Goal: Task Accomplishment & Management: Manage account settings

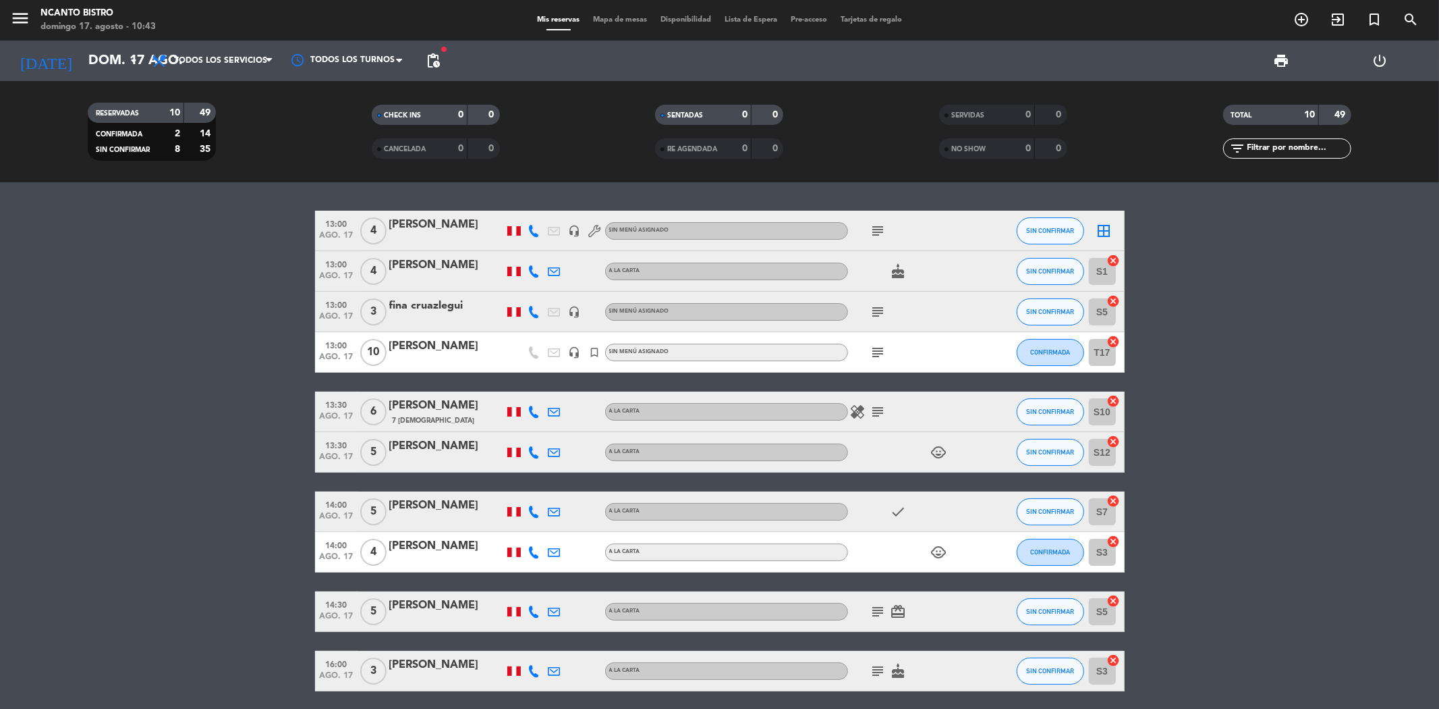
click at [879, 234] on icon "subject" at bounding box center [879, 231] width 16 height 16
click at [875, 356] on icon "subject" at bounding box center [879, 352] width 16 height 16
click at [881, 309] on icon "subject" at bounding box center [879, 312] width 16 height 16
click at [879, 226] on icon "subject" at bounding box center [879, 231] width 16 height 16
click at [901, 273] on icon "cake" at bounding box center [899, 271] width 16 height 16
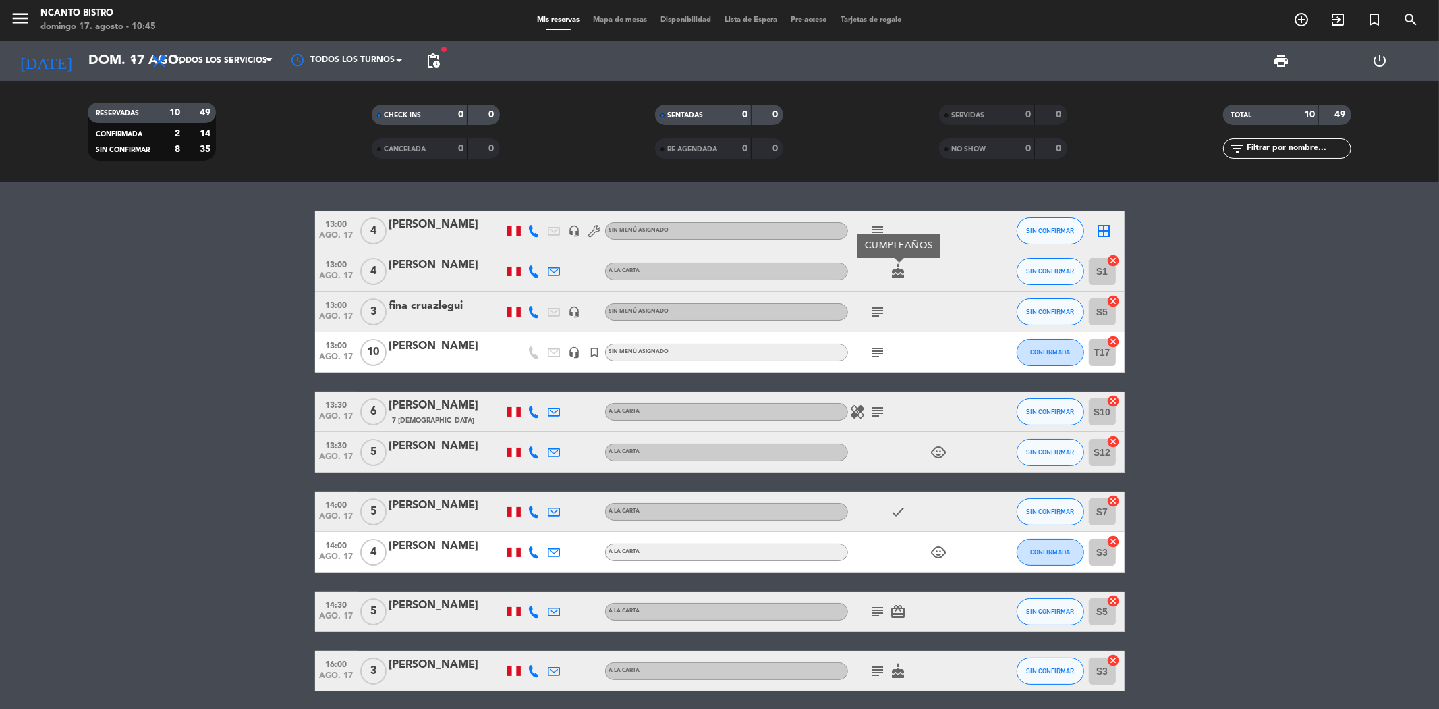
click at [876, 306] on icon "subject" at bounding box center [879, 312] width 16 height 16
click at [877, 348] on icon "subject" at bounding box center [879, 352] width 16 height 16
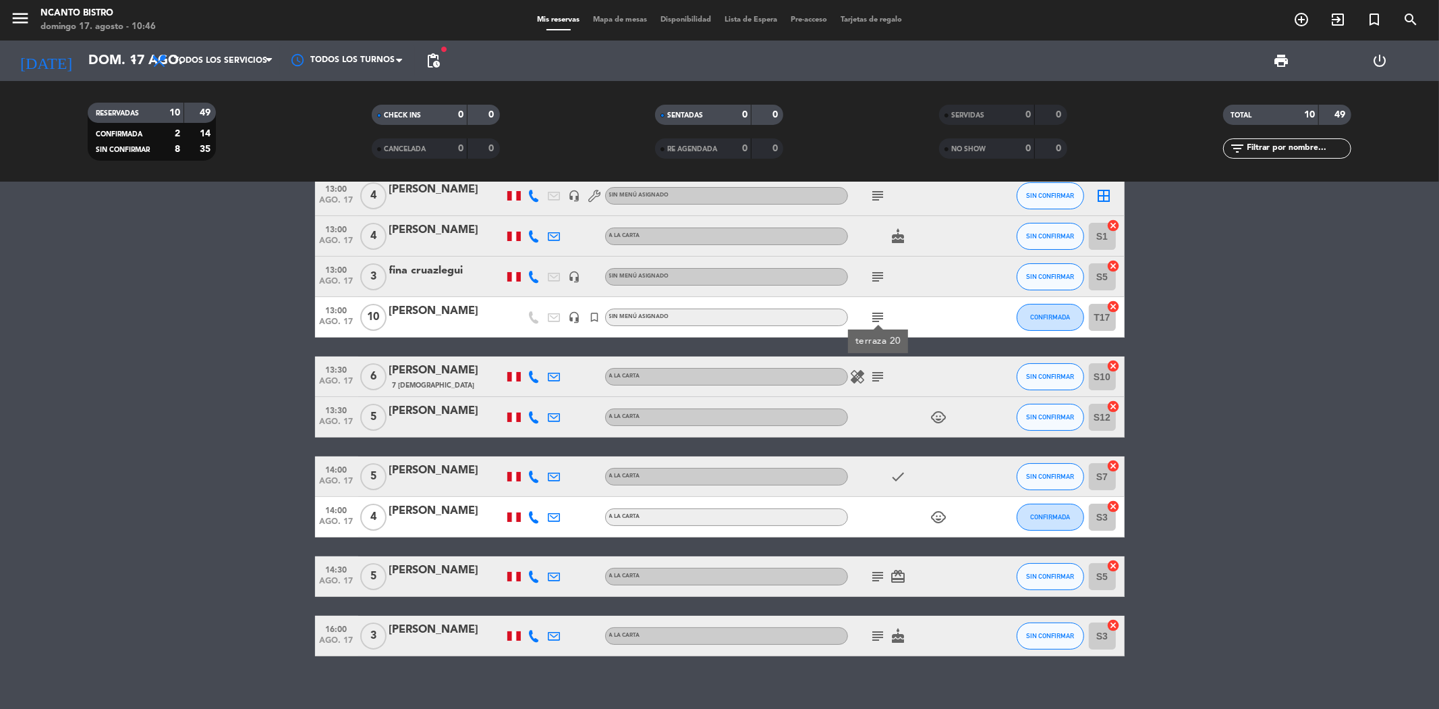
scroll to position [50, 0]
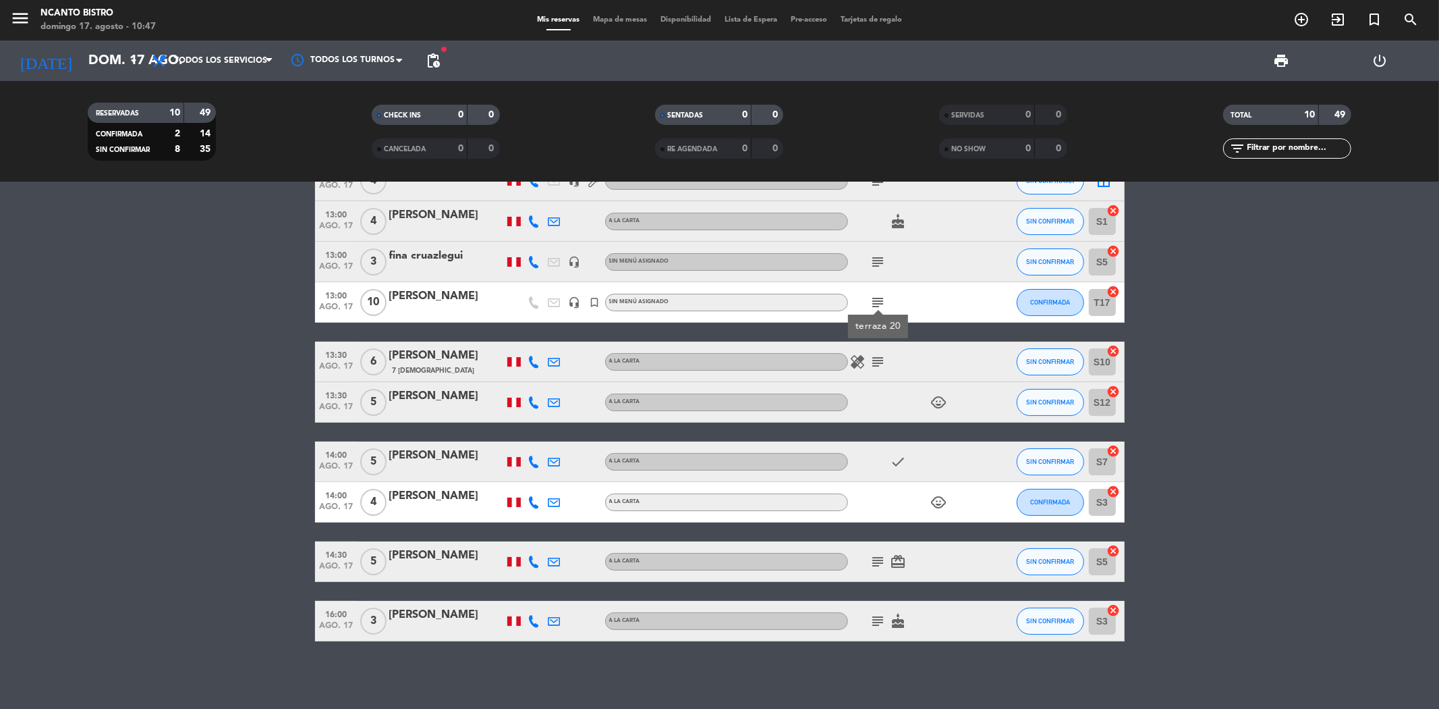
click at [879, 358] on icon "subject" at bounding box center [879, 362] width 16 height 16
click at [855, 360] on icon "healing" at bounding box center [858, 362] width 16 height 16
click at [875, 367] on icon "subject" at bounding box center [879, 362] width 16 height 16
click at [945, 399] on icon "child_care" at bounding box center [939, 402] width 16 height 16
click at [902, 453] on icon "check" at bounding box center [899, 461] width 16 height 16
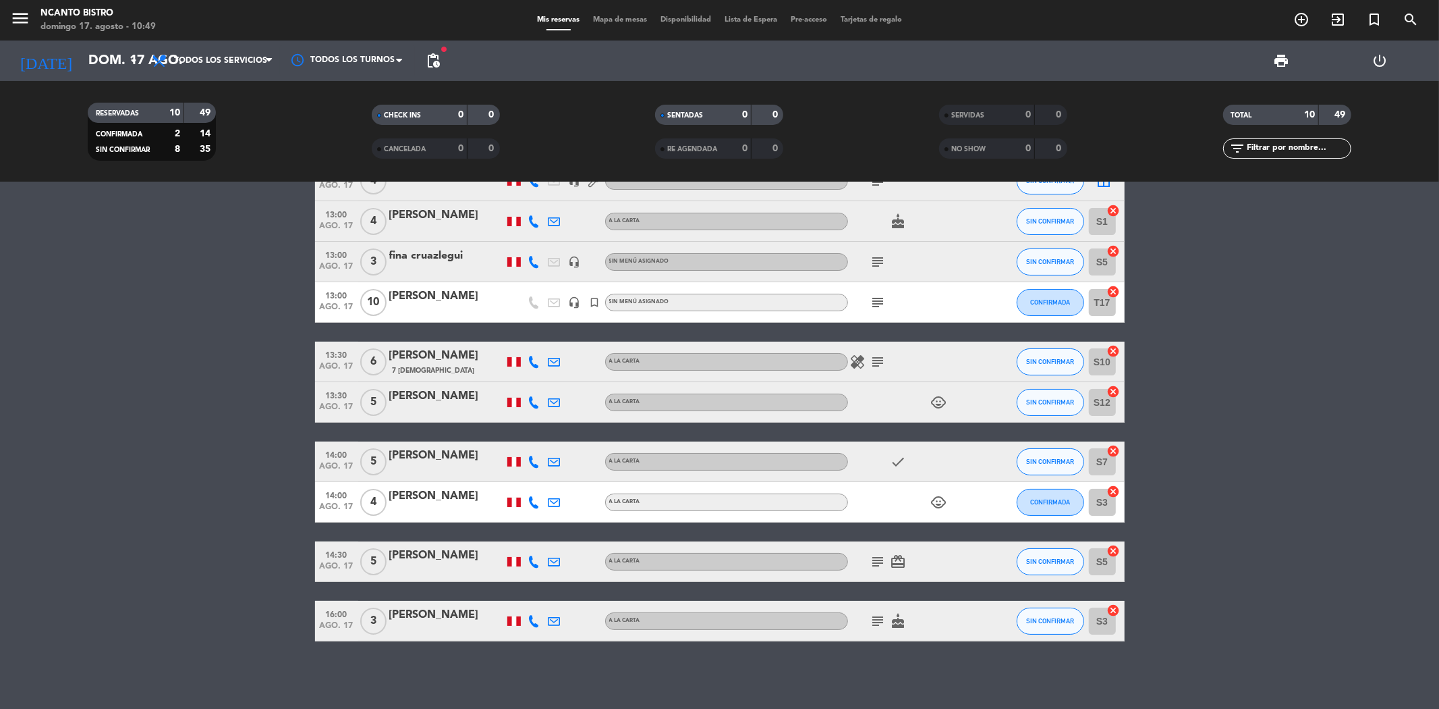
click at [880, 559] on icon "subject" at bounding box center [879, 561] width 16 height 16
click at [876, 621] on icon "subject" at bounding box center [879, 621] width 16 height 16
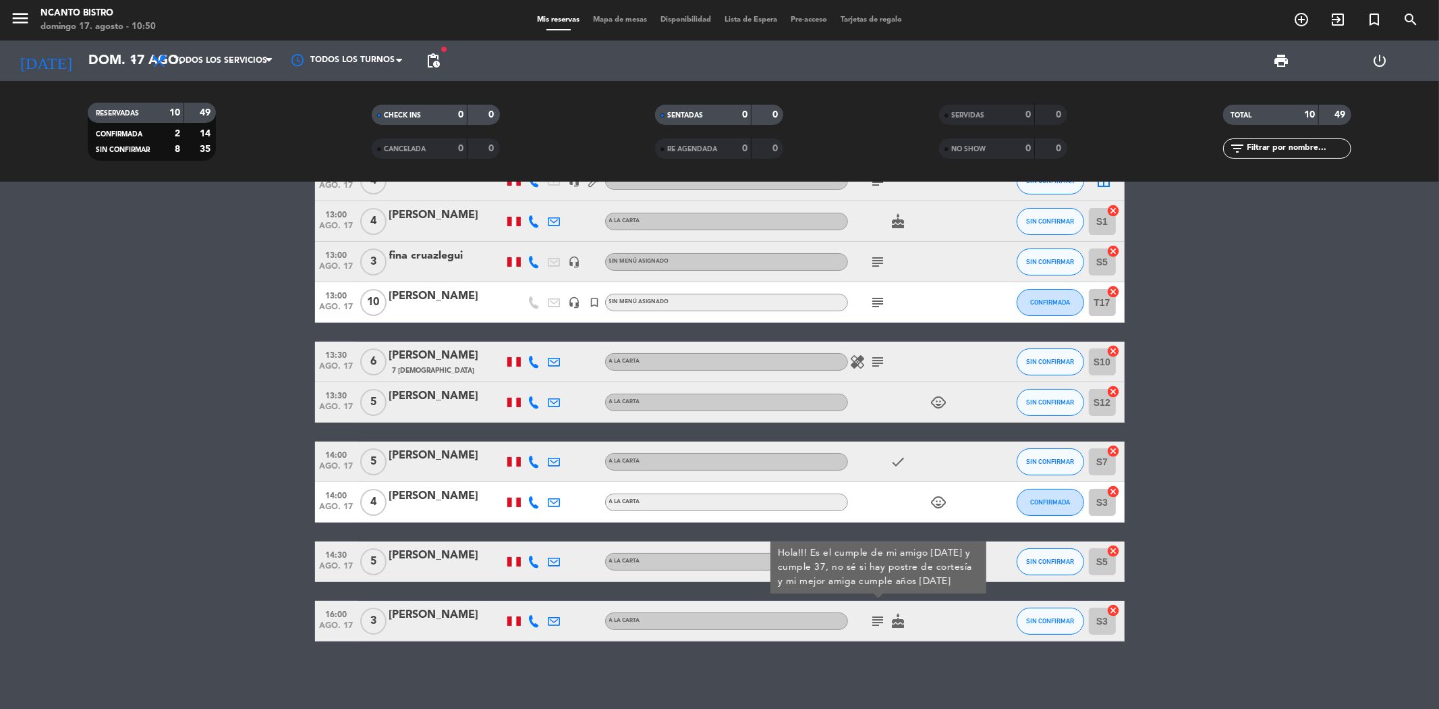
scroll to position [0, 0]
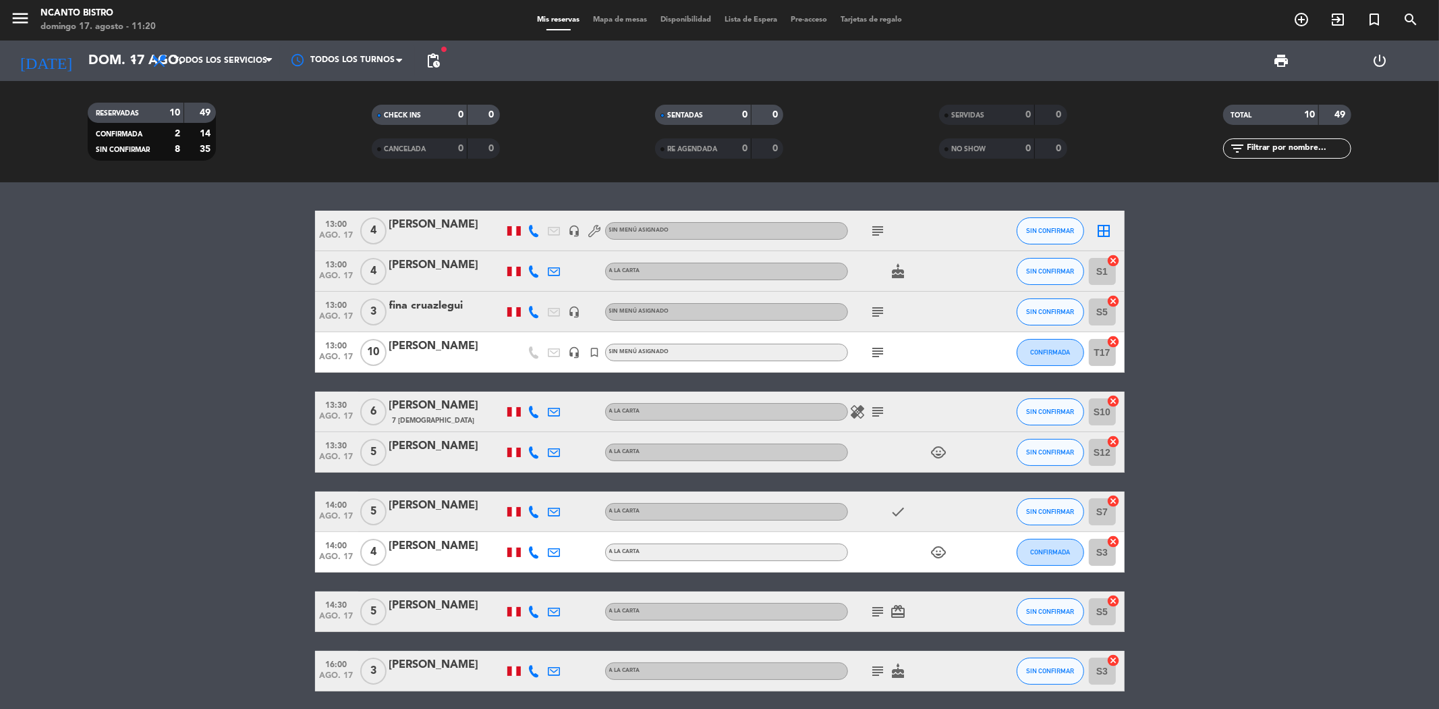
click at [422, 227] on div "[PERSON_NAME]" at bounding box center [446, 225] width 115 height 18
